Goal: Task Accomplishment & Management: Manage account settings

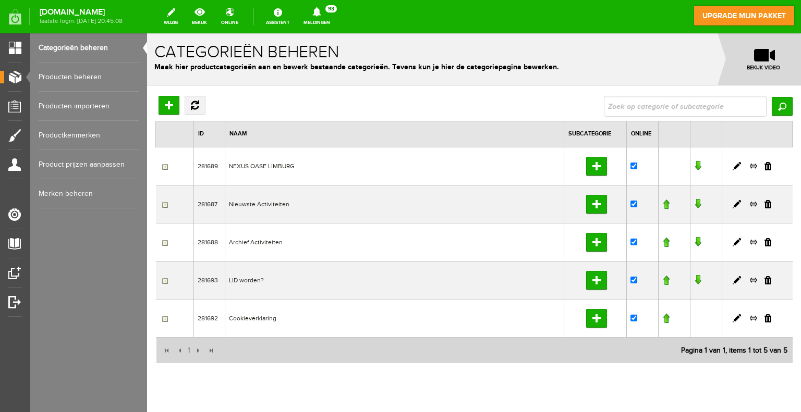
click at [165, 166] on input "button" at bounding box center [164, 167] width 8 height 8
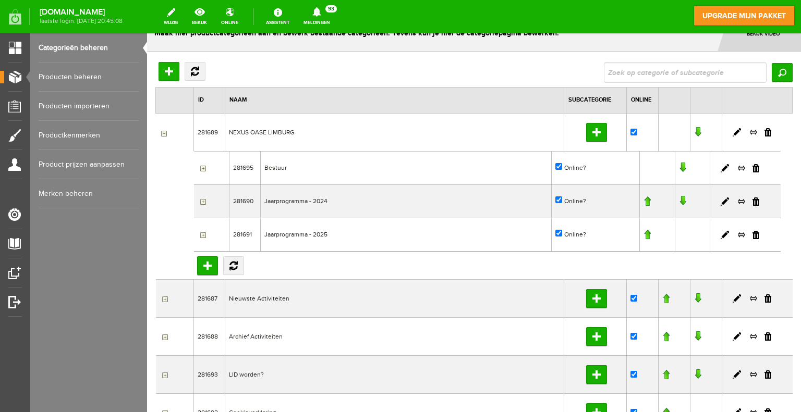
scroll to position [52, 0]
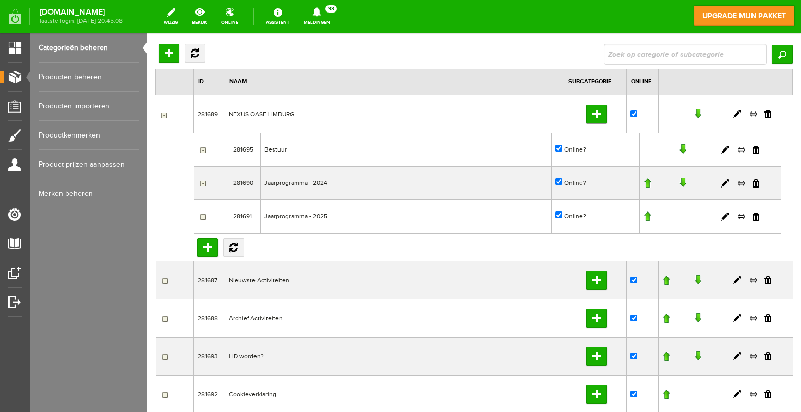
click at [250, 281] on td "Nieuwste Activiteiten" at bounding box center [394, 280] width 339 height 38
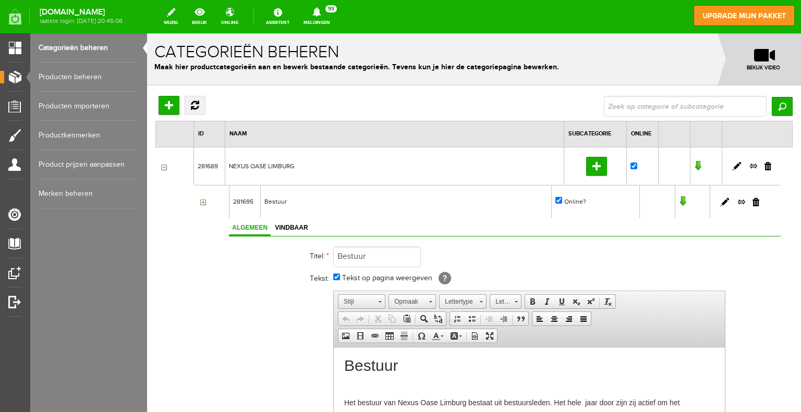
scroll to position [0, 0]
click at [83, 78] on link "Producten beheren" at bounding box center [89, 77] width 100 height 29
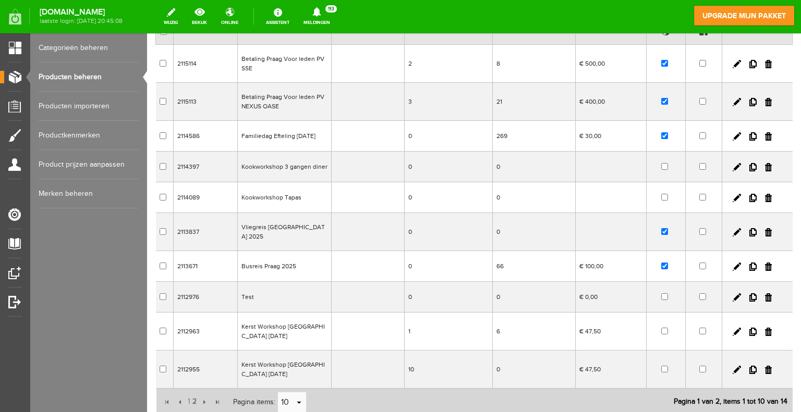
scroll to position [104, 0]
click at [265, 265] on td "Busreis Praag 2025" at bounding box center [285, 265] width 94 height 31
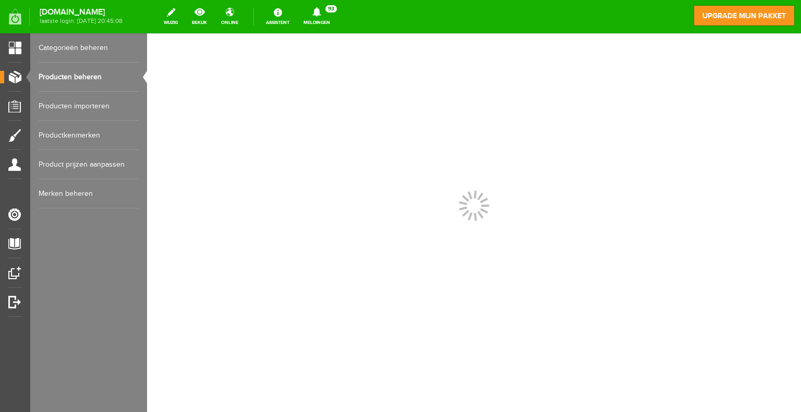
scroll to position [0, 0]
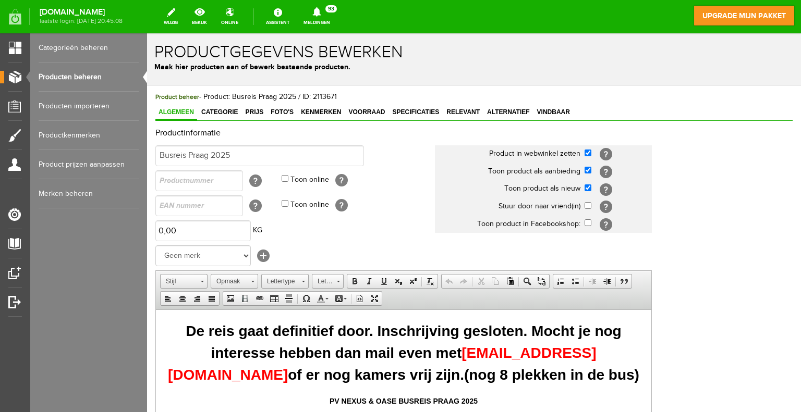
scroll to position [104, 0]
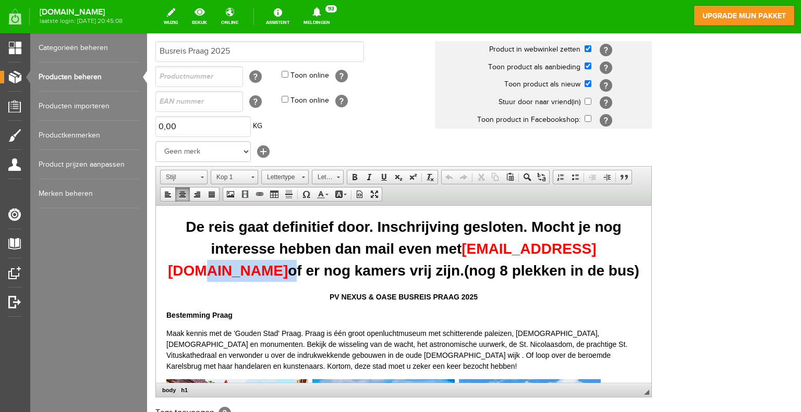
drag, startPoint x: 609, startPoint y: 249, endPoint x: 580, endPoint y: 247, distance: 28.2
click at [580, 247] on h1 "De reis gaat definitief door. Inschrijving gesloten. Mocht je nog interesse heb…" at bounding box center [403, 249] width 475 height 66
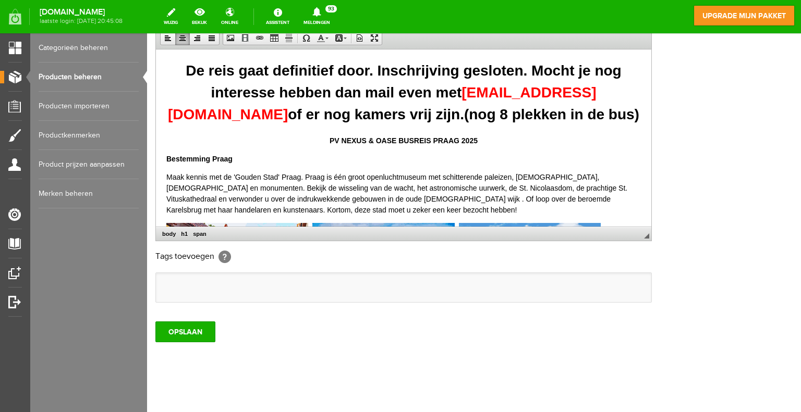
scroll to position [266, 0]
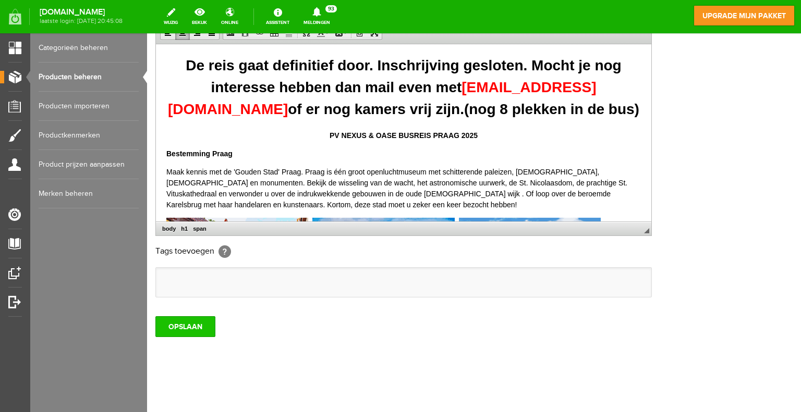
click at [194, 329] on input "OPSLAAN" at bounding box center [185, 327] width 60 height 21
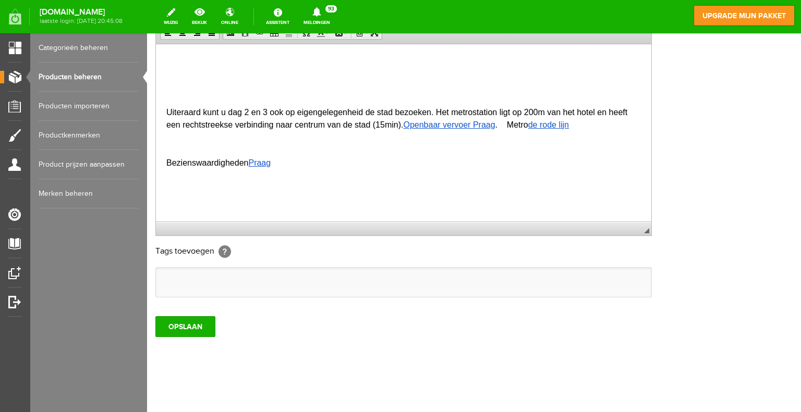
scroll to position [1356, 0]
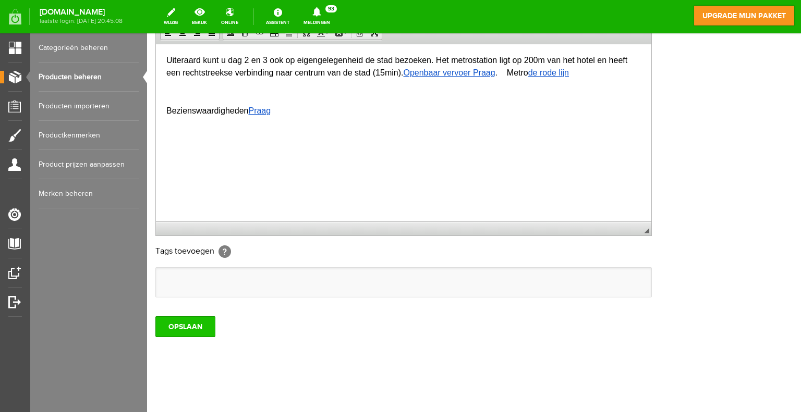
click at [200, 329] on input "OPSLAAN" at bounding box center [185, 327] width 60 height 21
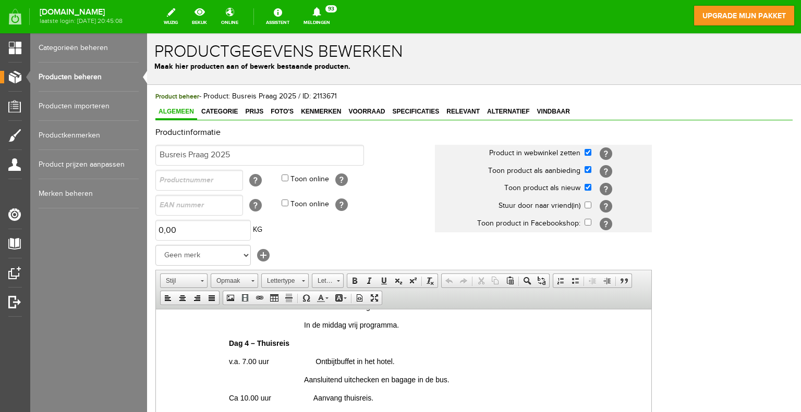
scroll to position [0, 0]
